Goal: Transaction & Acquisition: Purchase product/service

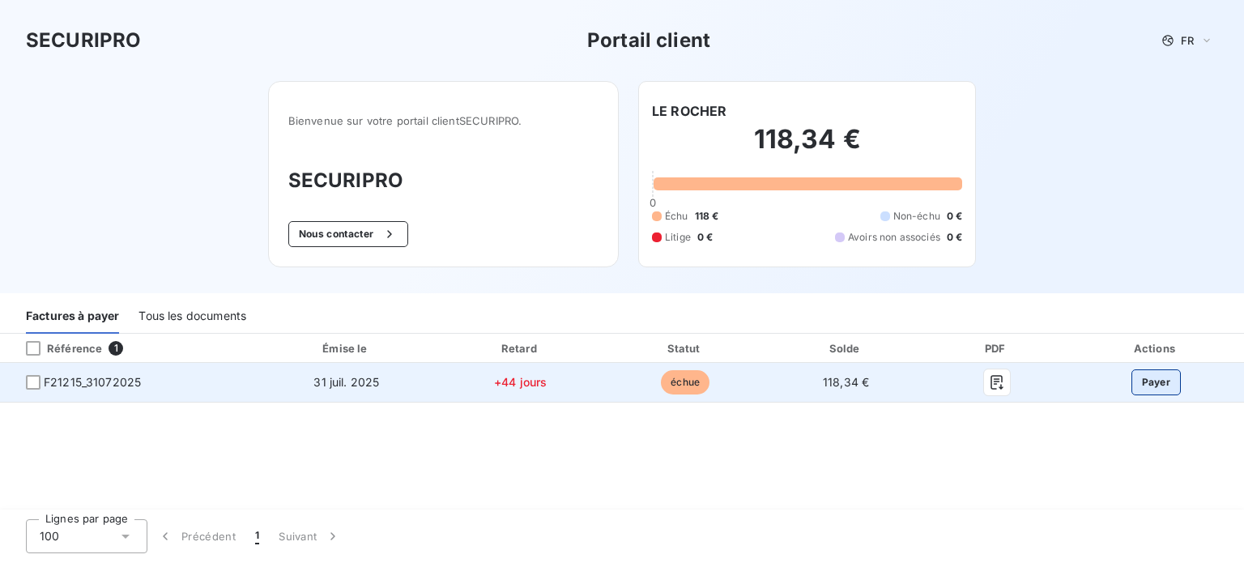
click at [1153, 391] on button "Payer" at bounding box center [1156, 382] width 50 height 26
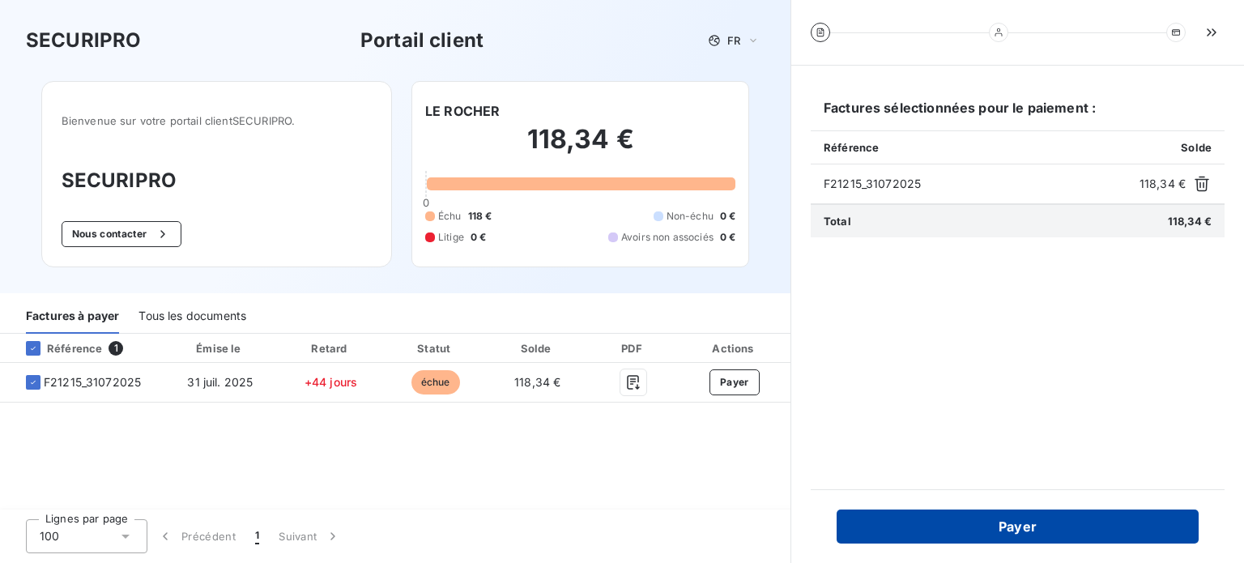
click at [998, 525] on button "Payer" at bounding box center [1018, 526] width 362 height 34
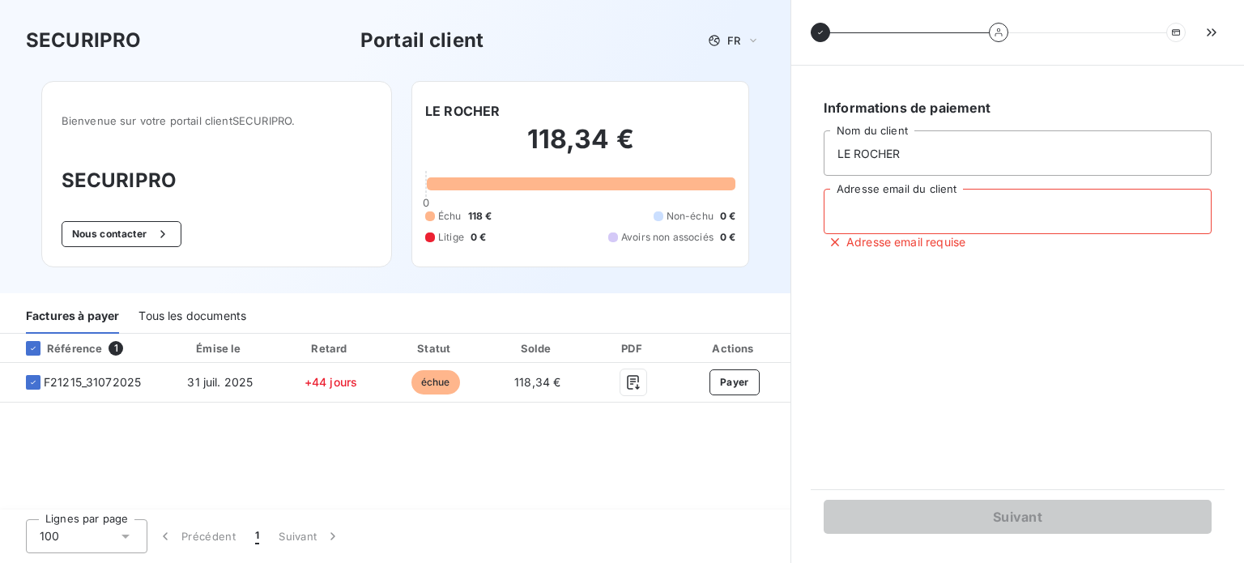
click at [920, 217] on input "Adresse email du client" at bounding box center [1018, 211] width 388 height 45
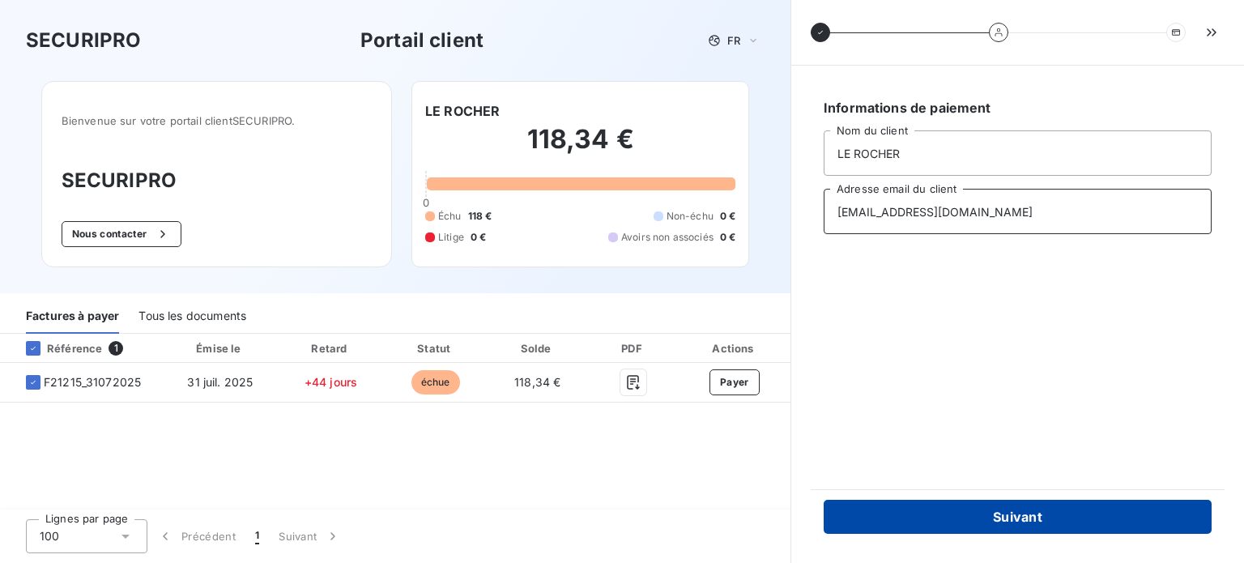
type input "[EMAIL_ADDRESS][DOMAIN_NAME]"
click at [1010, 505] on button "Suivant" at bounding box center [1018, 517] width 388 height 34
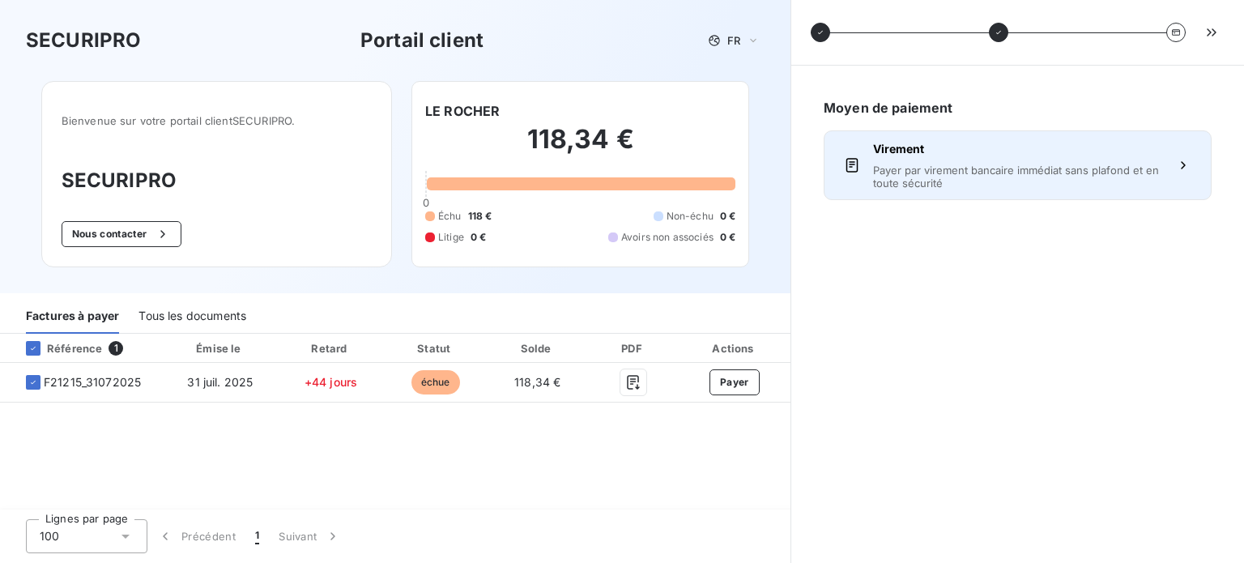
click at [1147, 177] on span "Payer par virement bancaire immédiat sans plafond et en toute sécurité" at bounding box center [1017, 177] width 289 height 26
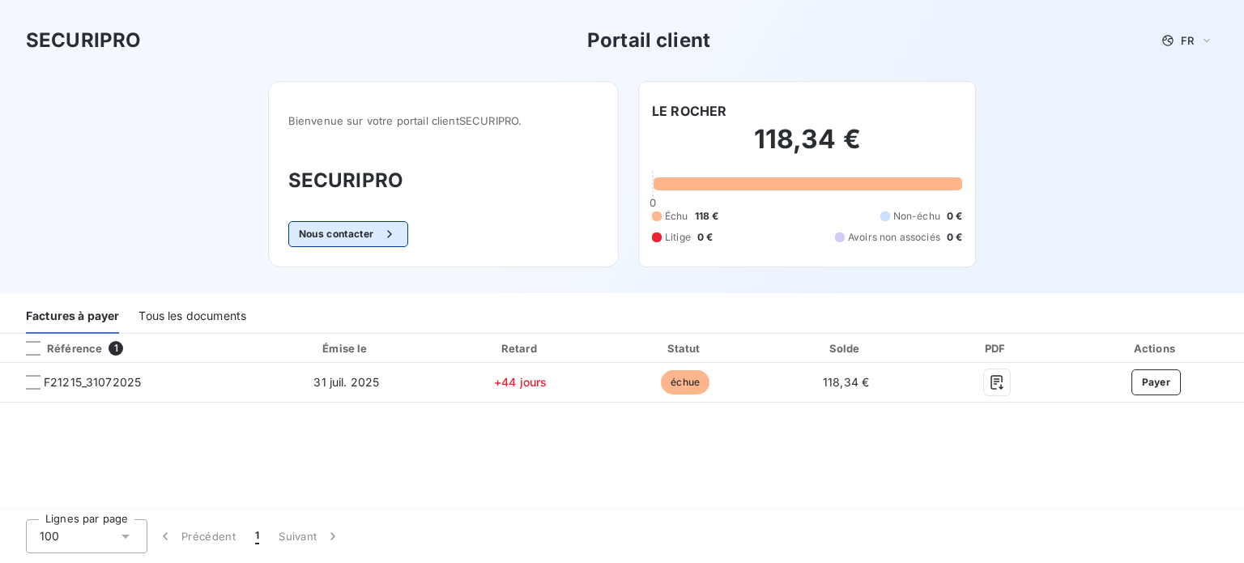
click at [386, 229] on icon "button" at bounding box center [389, 234] width 16 height 16
